Goal: Transaction & Acquisition: Purchase product/service

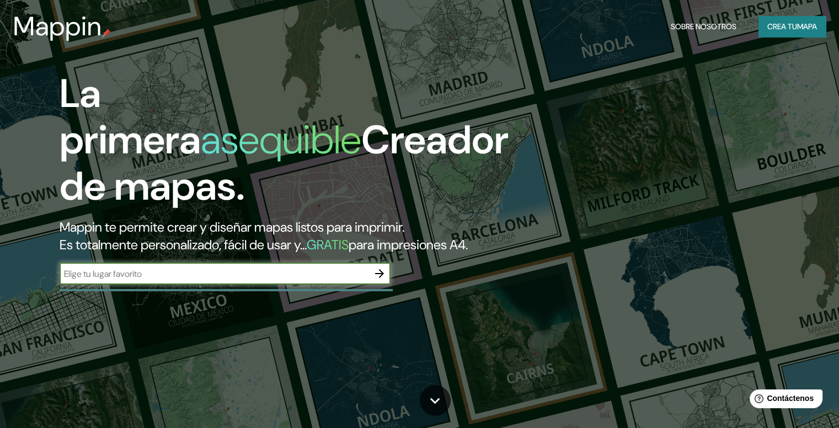
click at [348, 280] on input "text" at bounding box center [214, 274] width 309 height 13
click at [349, 280] on input "text" at bounding box center [214, 274] width 309 height 13
type input "lima miraflores"
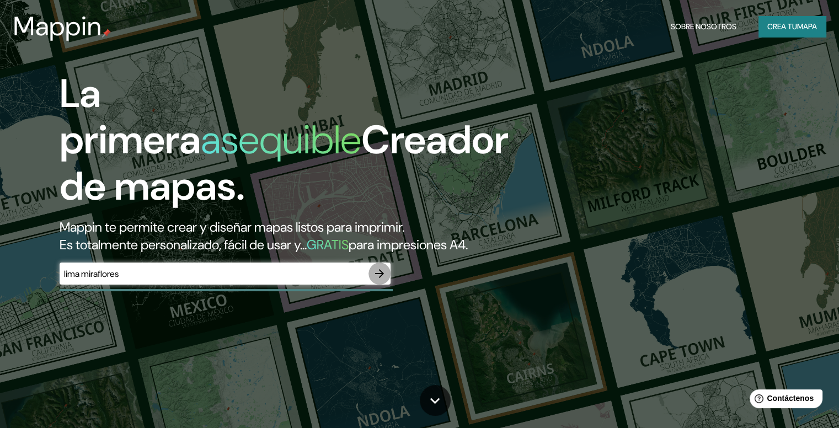
click at [384, 280] on icon "button" at bounding box center [379, 273] width 13 height 13
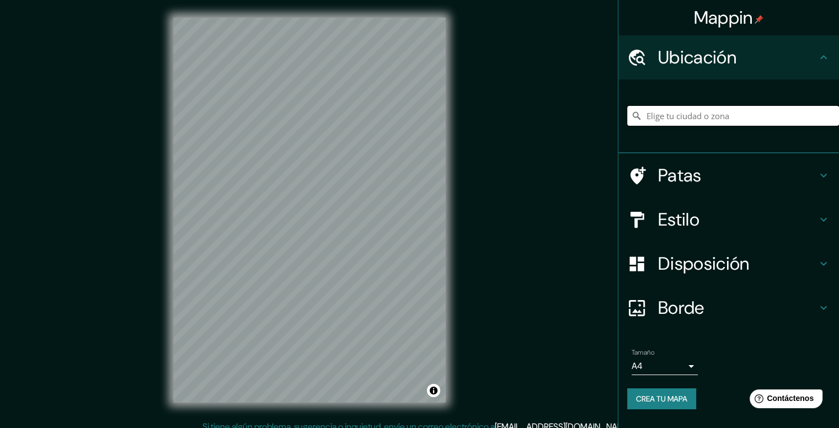
click at [712, 122] on input "Elige tu ciudad o zona" at bounding box center [733, 116] width 212 height 20
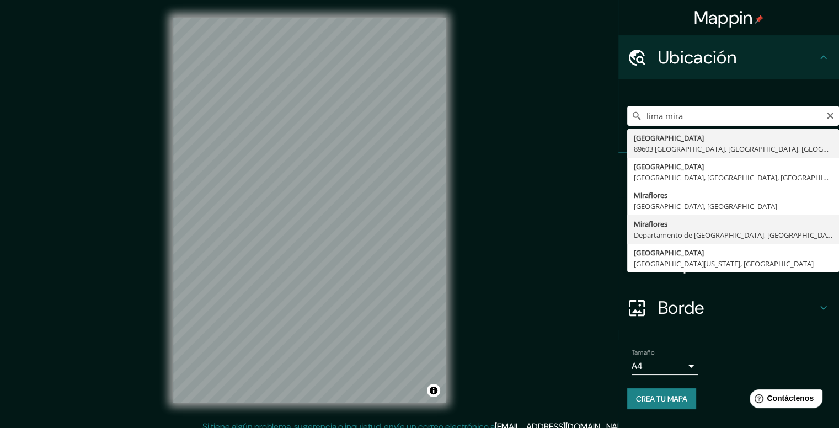
type input "Miraflores, Departamento de Lima, Perú"
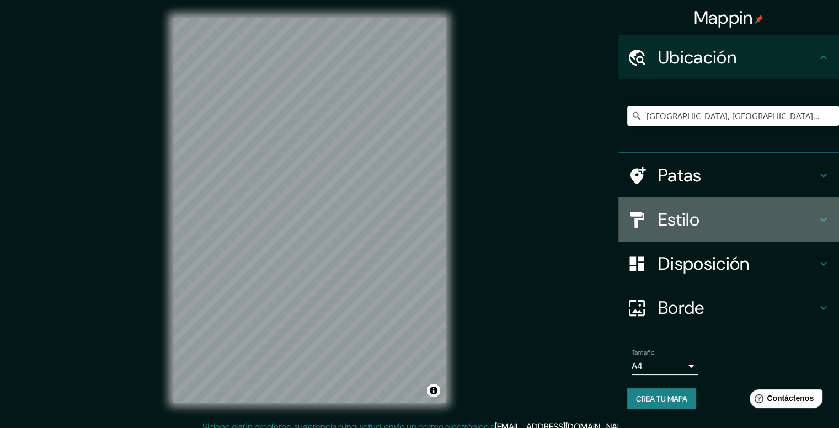
click at [719, 221] on h4 "Estilo" at bounding box center [737, 220] width 159 height 22
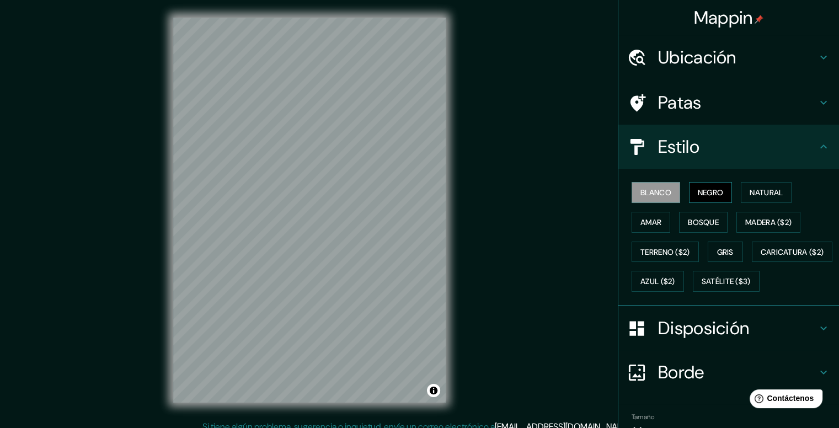
click at [704, 189] on font "Negro" at bounding box center [711, 193] width 26 height 10
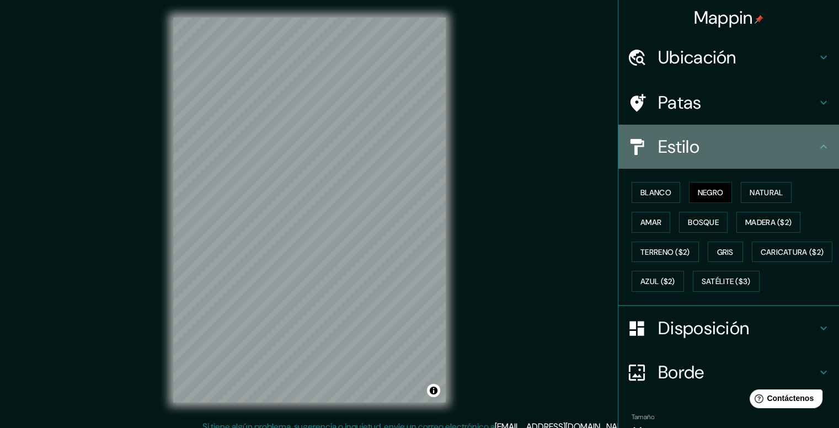
click at [697, 151] on h4 "Estilo" at bounding box center [737, 147] width 159 height 22
click at [817, 151] on icon at bounding box center [823, 146] width 13 height 13
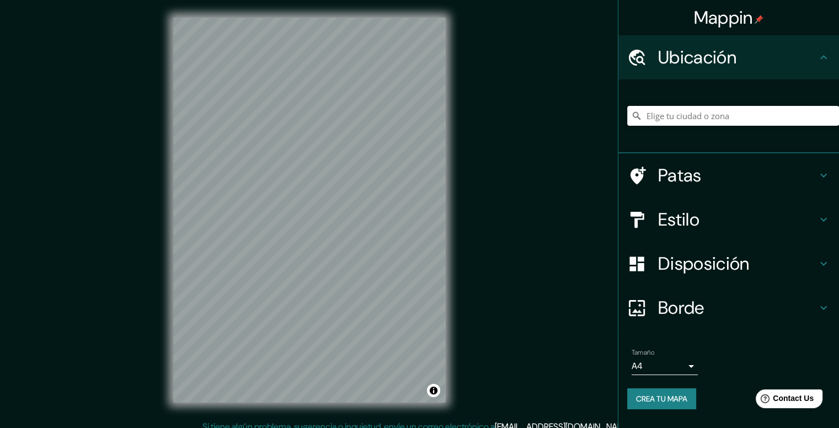
click at [739, 115] on input "Elige tu ciudad o zona" at bounding box center [733, 116] width 212 height 20
type input "[GEOGRAPHIC_DATA], [GEOGRAPHIC_DATA], [GEOGRAPHIC_DATA]"
click at [354, 17] on div "© Mapbox © OpenStreetMap Mejora este mapa" at bounding box center [310, 210] width 308 height 420
